Goal: Transaction & Acquisition: Purchase product/service

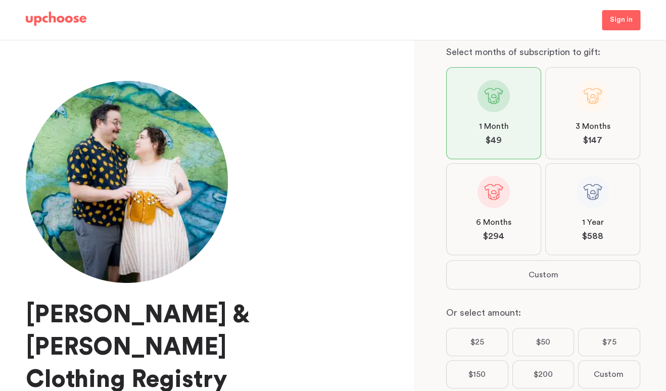
click at [499, 208] on label "6 Months $ 294" at bounding box center [493, 209] width 95 height 92
click at [0, 0] on input "6 Months $ 294" at bounding box center [0, 0] width 0 height 0
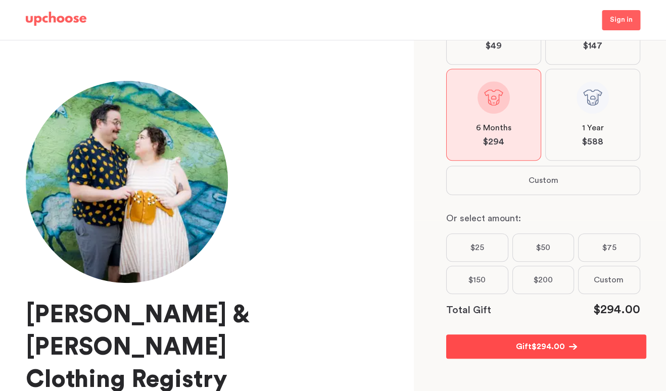
click at [545, 348] on span "$ 294.00" at bounding box center [548, 347] width 33 height 12
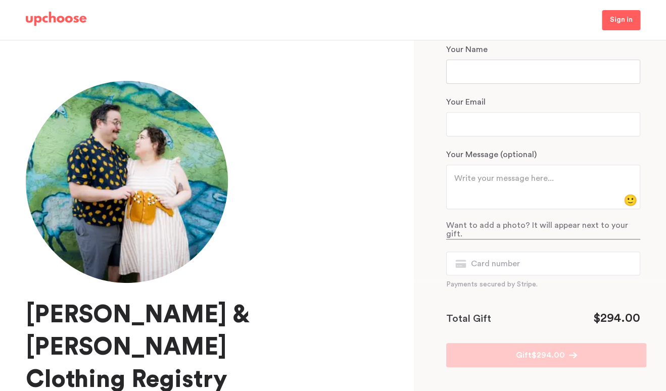
click at [478, 75] on input "text" at bounding box center [543, 72] width 194 height 24
type input "Cathy Saunders"
type input "Cwsaunders@icloud.com"
type textarea "For the best dressed little one!"
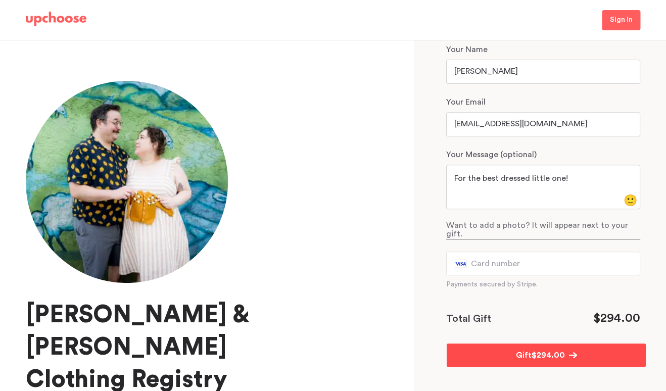
click at [549, 351] on span "$ 294.00" at bounding box center [548, 355] width 33 height 12
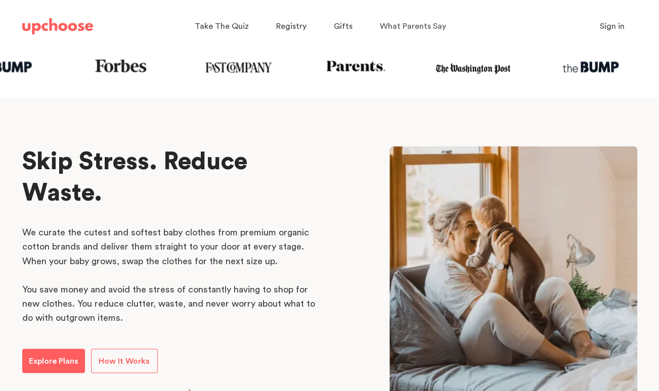
scroll to position [436, 0]
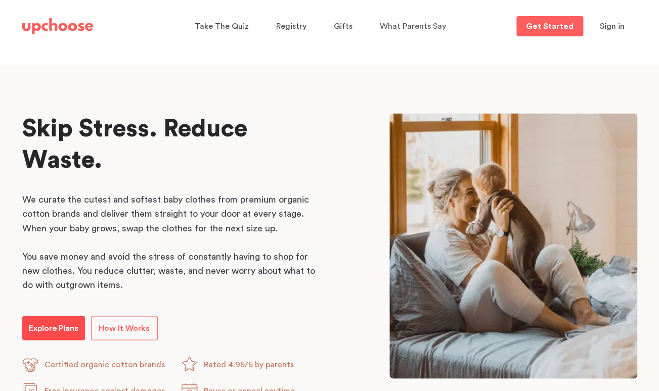
click at [48, 332] on p "Explore Plans" at bounding box center [54, 328] width 50 height 12
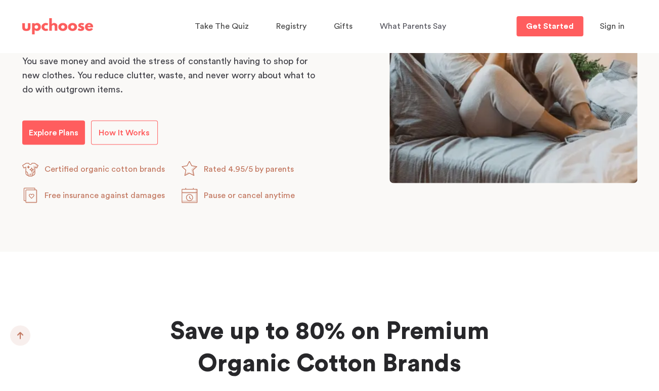
scroll to position [633, 0]
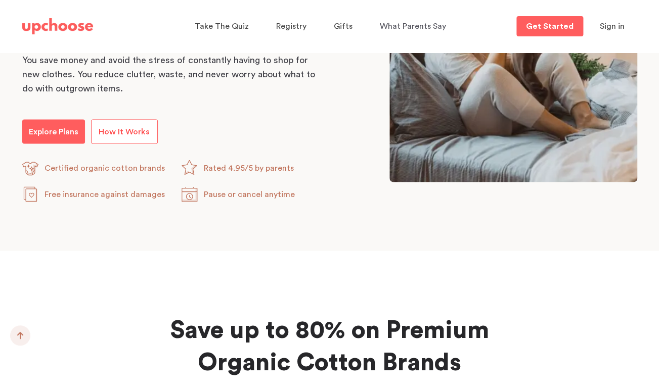
click at [130, 128] on link "How It Works" at bounding box center [124, 131] width 67 height 24
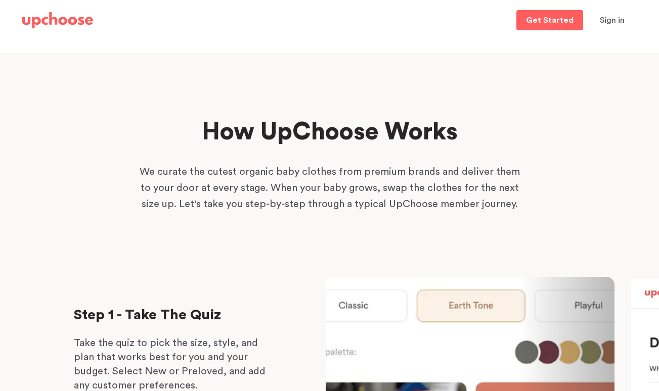
scroll to position [295, 0]
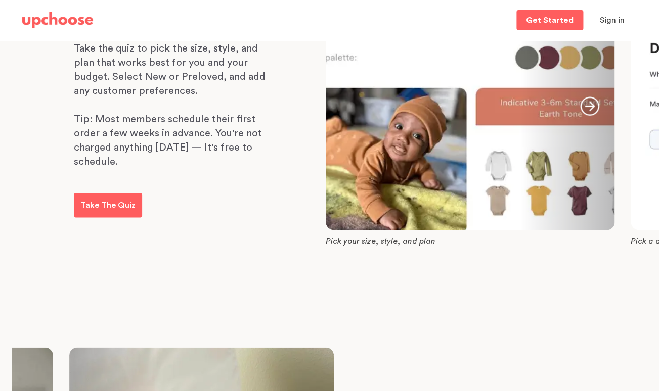
click at [593, 107] on icon "button" at bounding box center [589, 106] width 19 height 19
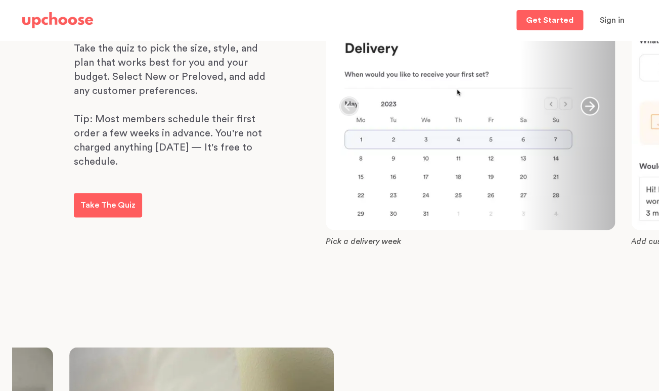
click at [593, 107] on icon "button" at bounding box center [589, 106] width 19 height 19
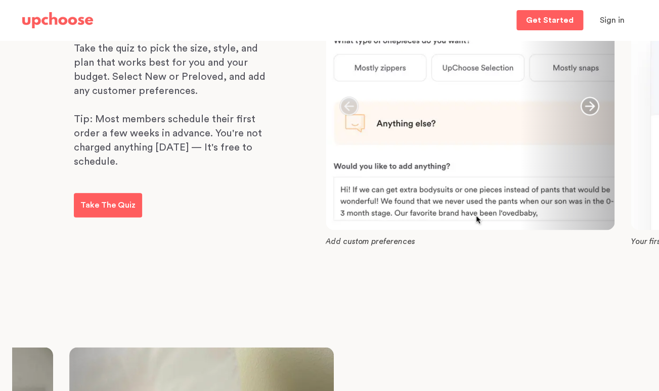
click at [593, 107] on icon "button" at bounding box center [589, 106] width 19 height 19
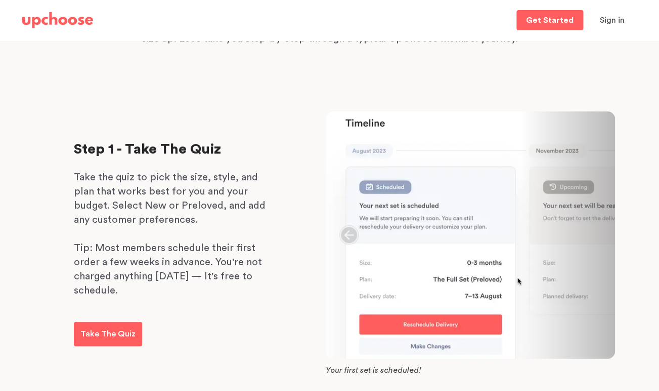
scroll to position [0, 0]
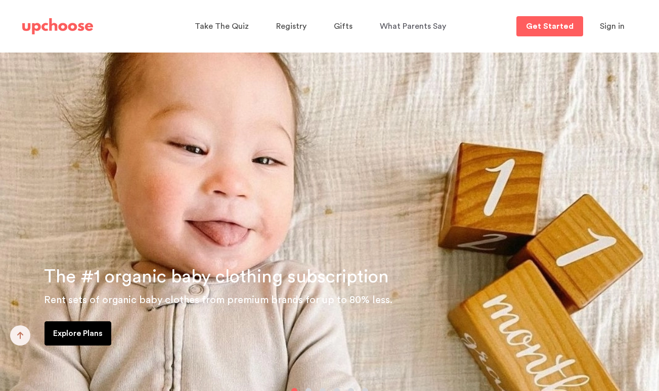
scroll to position [633, 0]
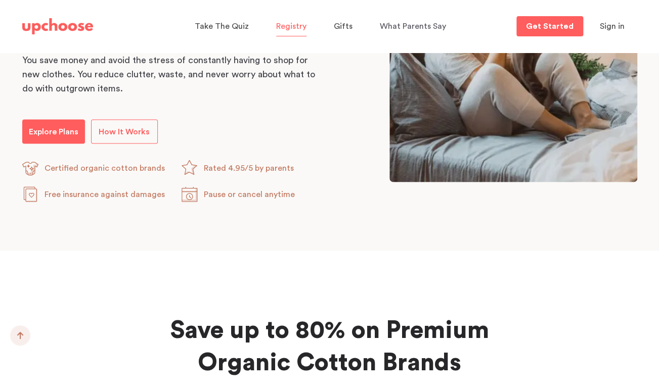
click at [284, 28] on span "Registry" at bounding box center [291, 26] width 30 height 8
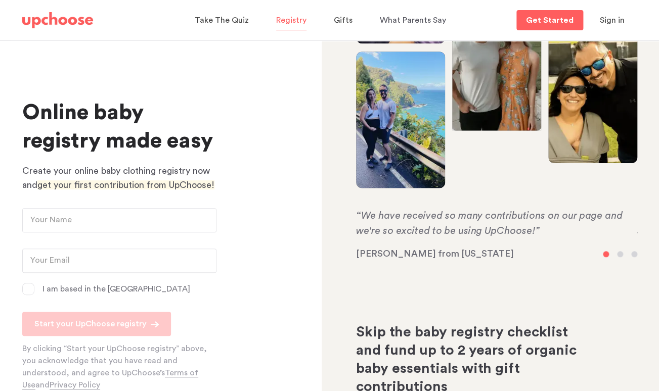
scroll to position [117, 0]
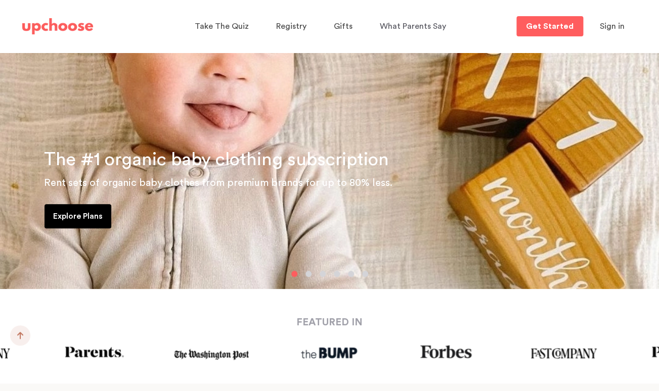
scroll to position [639, 0]
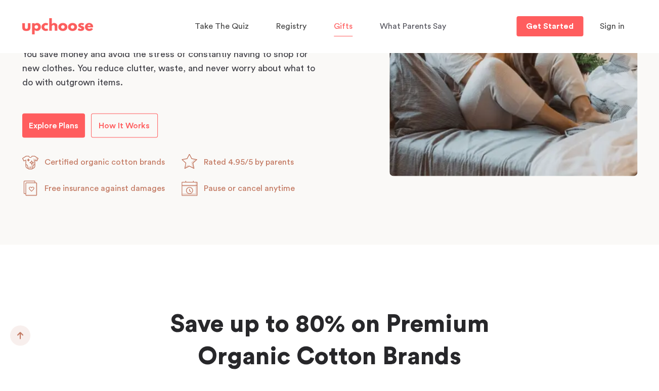
click at [345, 29] on span "Gifts" at bounding box center [343, 26] width 19 height 8
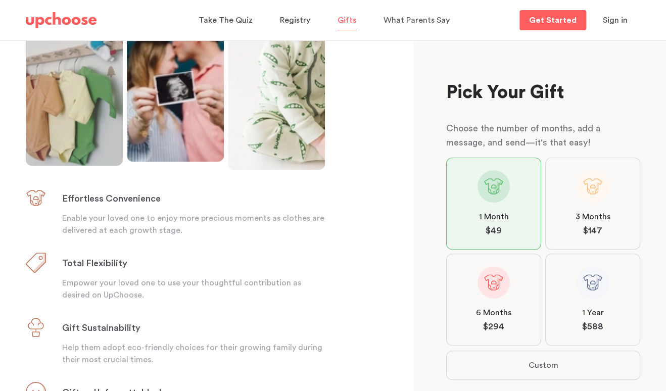
scroll to position [148, 0]
